Goal: Navigation & Orientation: Find specific page/section

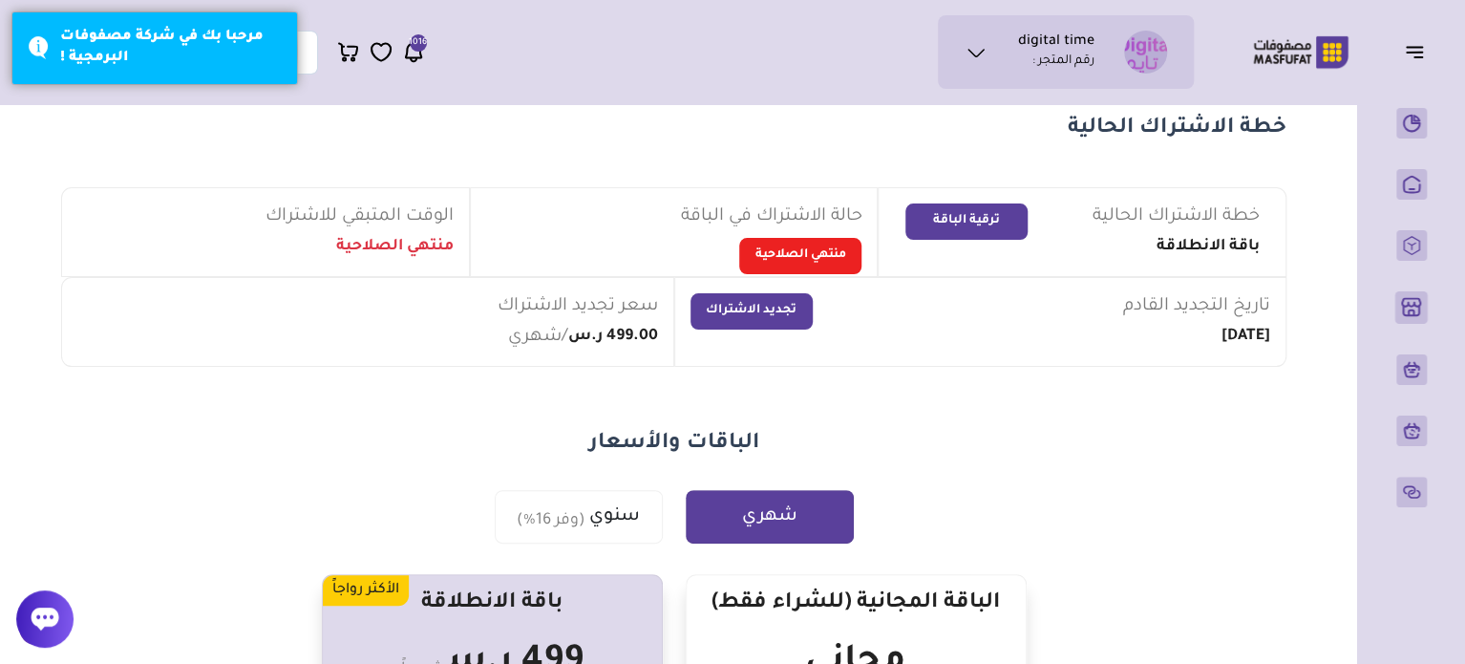
scroll to position [96, 0]
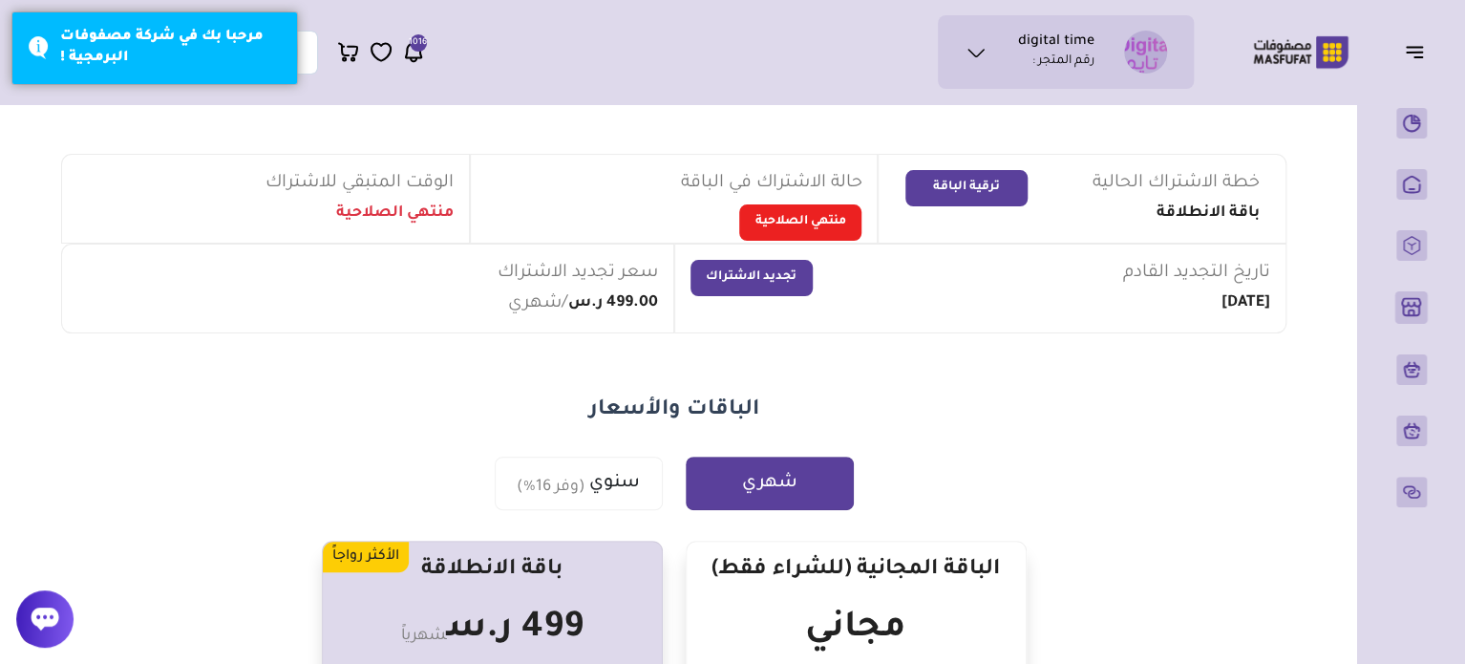
click at [411, 53] on icon at bounding box center [413, 52] width 23 height 24
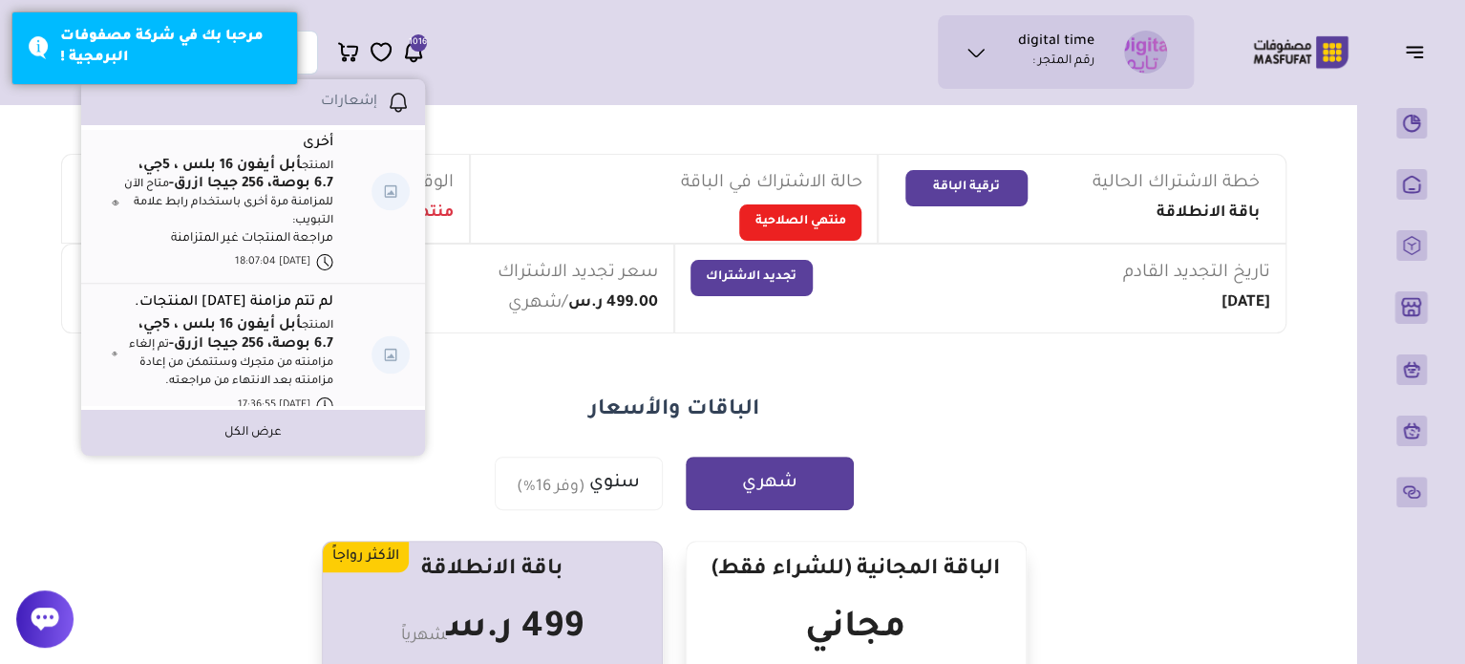
scroll to position [1417, 0]
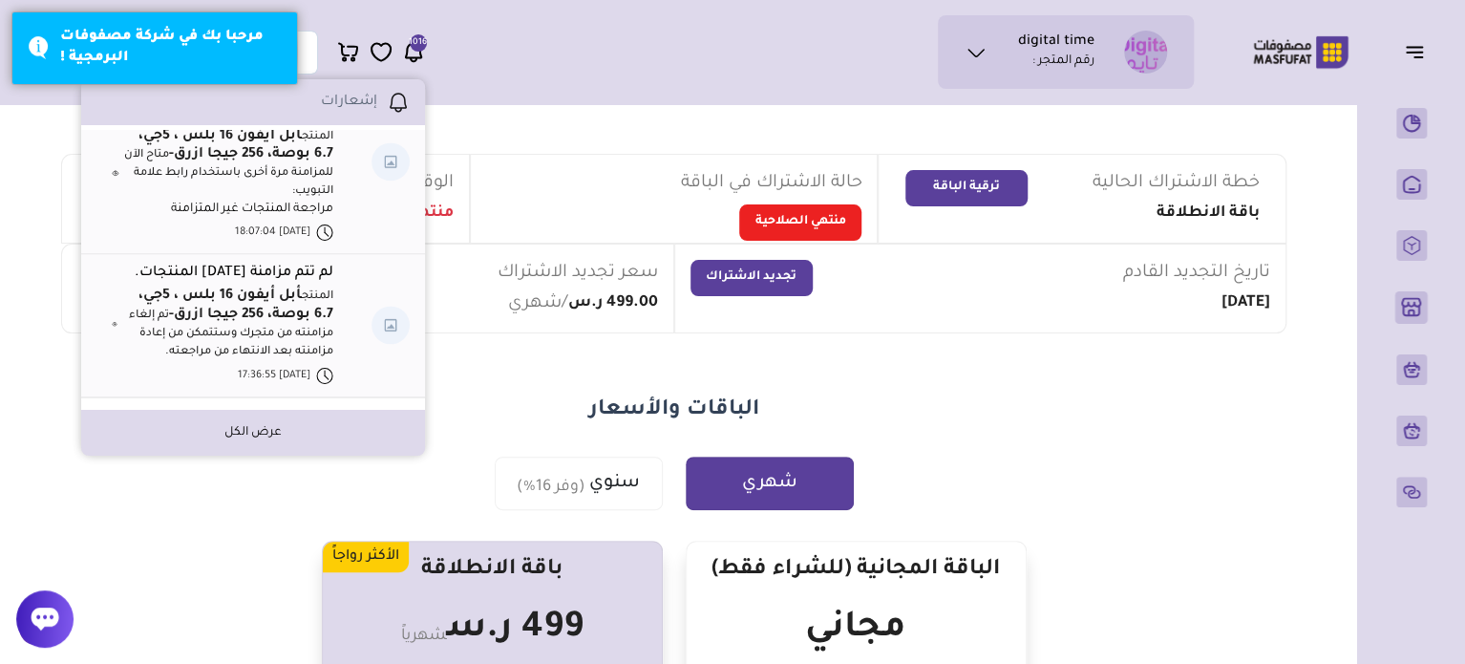
click at [596, 72] on div "digital time رقم المتجر : محفظتي تذاكر الدعم" at bounding box center [604, 52] width 1179 height 74
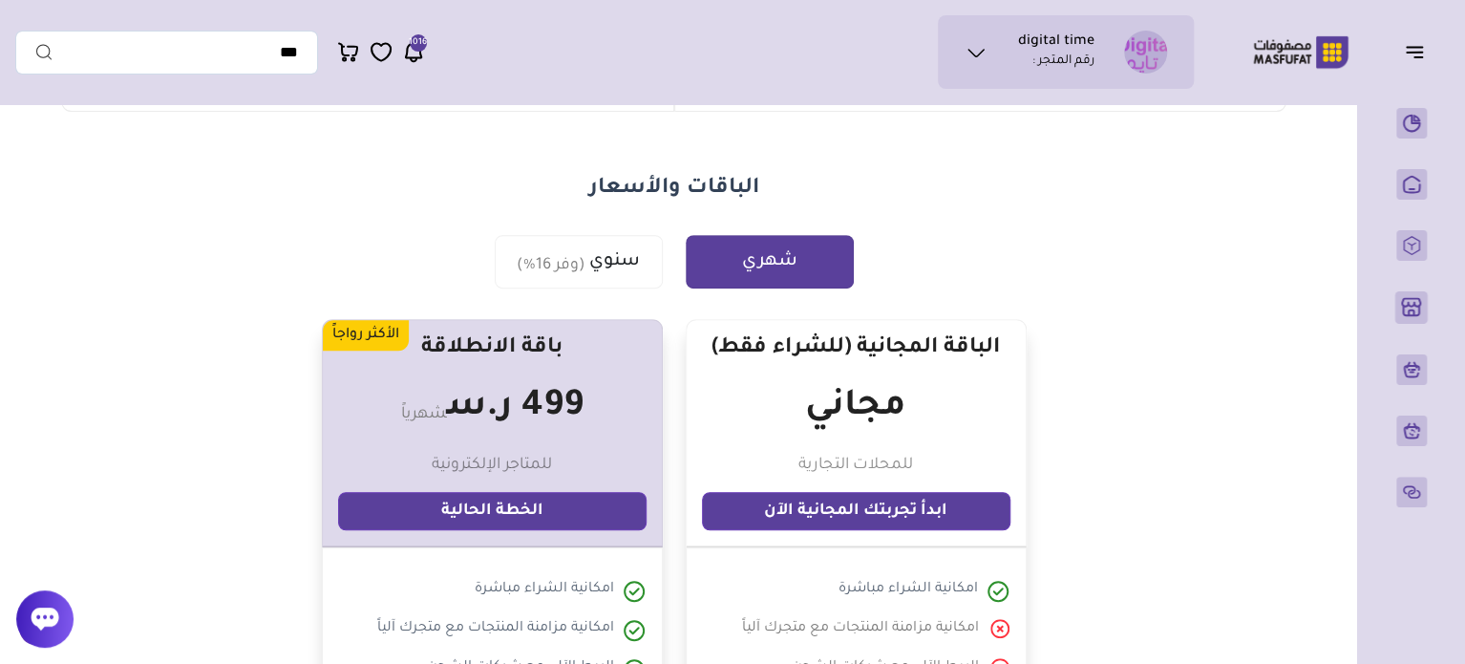
scroll to position [287, 0]
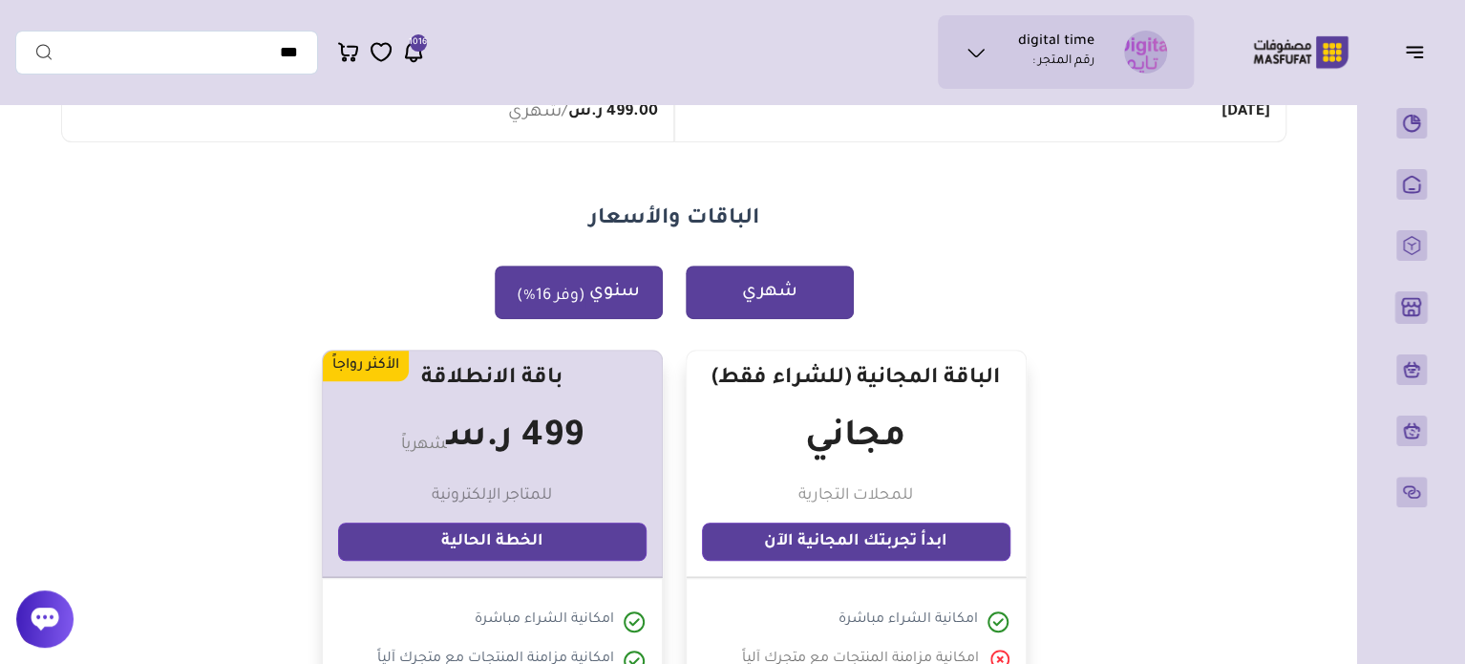
click at [595, 309] on button "سنوي (وفر 16%)" at bounding box center [579, 292] width 168 height 53
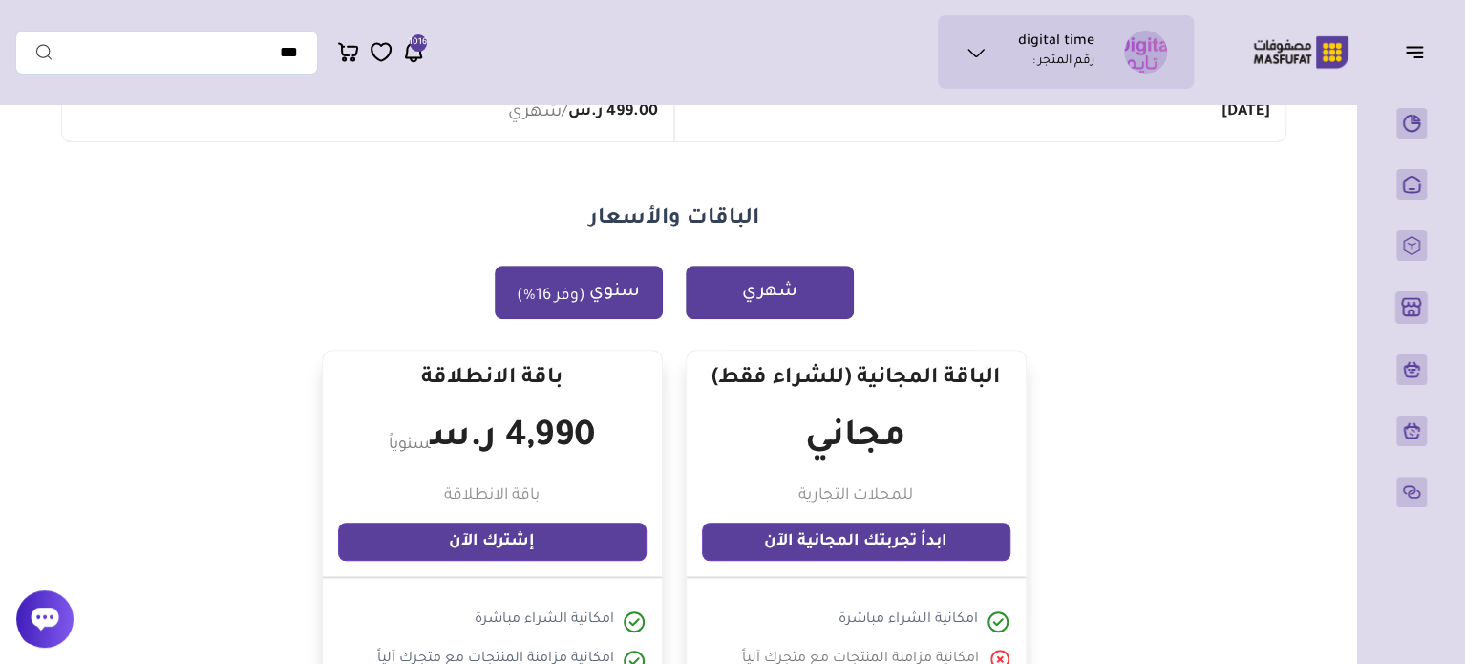
click at [749, 299] on button "شهري" at bounding box center [770, 292] width 168 height 53
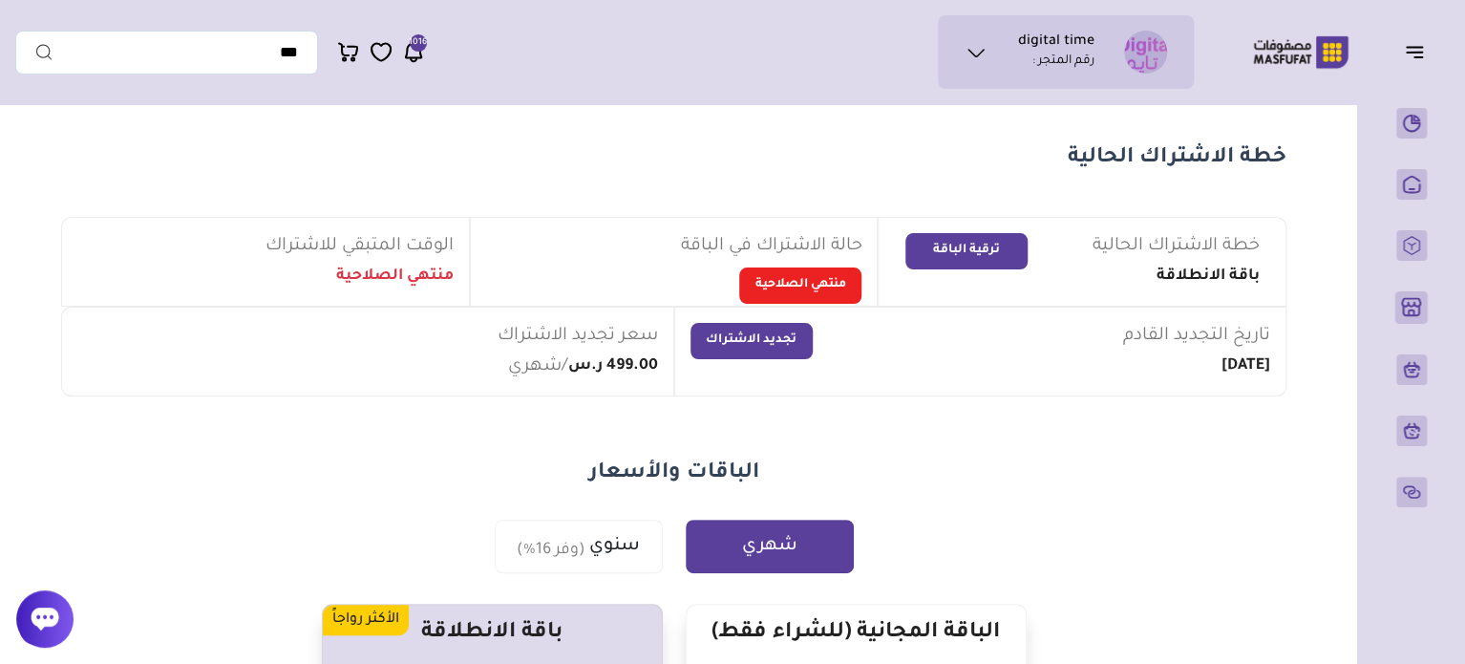
scroll to position [0, 0]
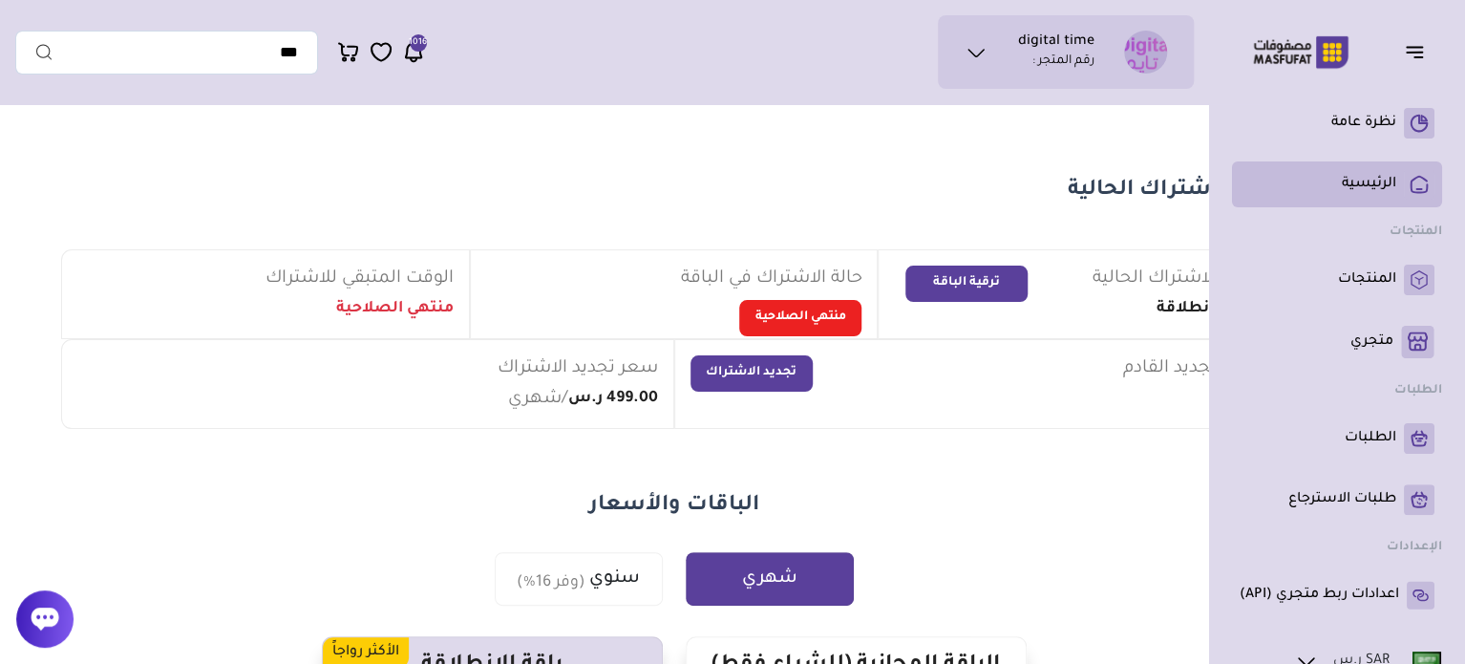
click at [1350, 206] on li "الرئيسية" at bounding box center [1337, 184] width 210 height 46
click at [1358, 184] on p "الرئيسية" at bounding box center [1369, 184] width 54 height 19
